Goal: Navigation & Orientation: Understand site structure

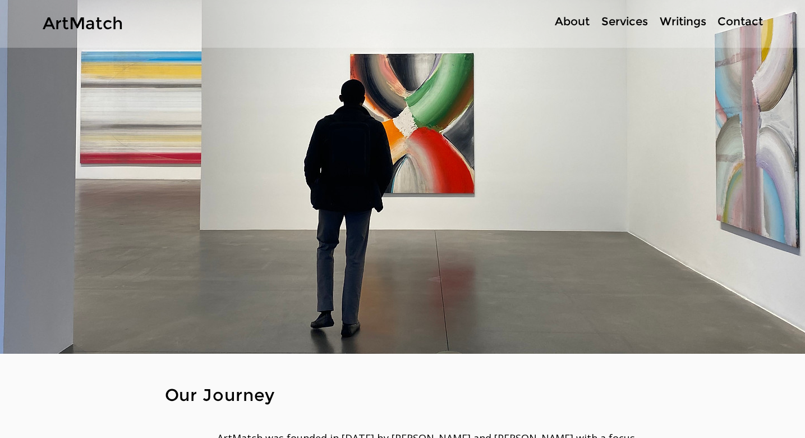
click at [678, 22] on p "Writings" at bounding box center [683, 21] width 58 height 16
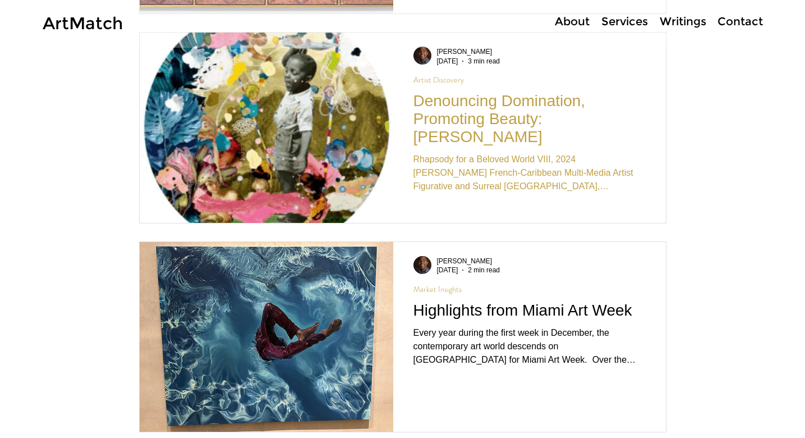
scroll to position [445, 0]
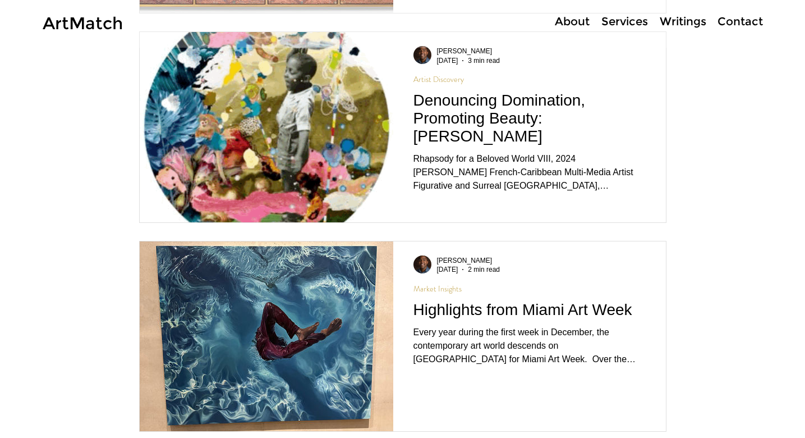
click at [616, 24] on p "Services" at bounding box center [625, 21] width 58 height 16
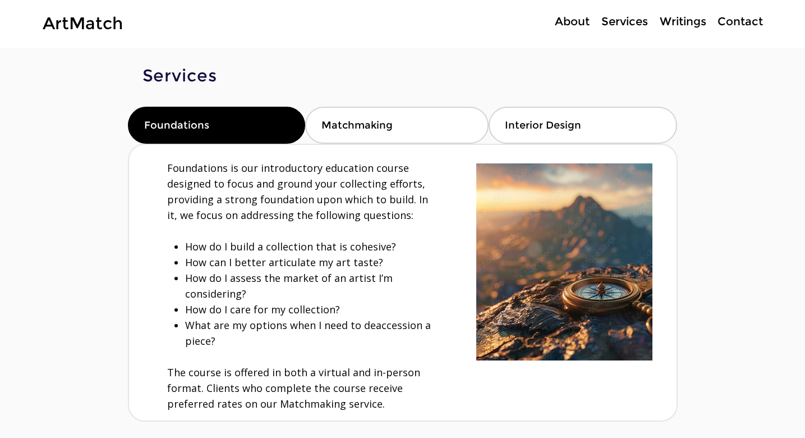
click at [578, 16] on p "About" at bounding box center [572, 21] width 46 height 16
